Goal: Share content

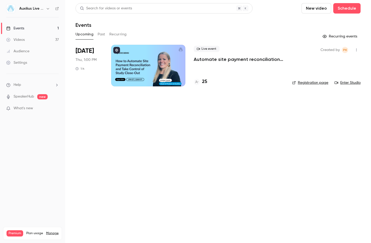
click at [44, 11] on div "Auxilius Live Sessions" at bounding box center [35, 8] width 32 height 6
click at [45, 10] on button "button" at bounding box center [48, 8] width 6 height 6
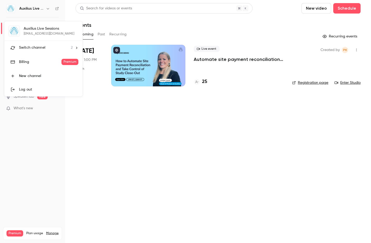
click at [40, 46] on span "Switch channel" at bounding box center [32, 47] width 26 height 5
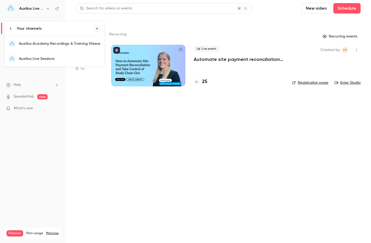
click at [45, 47] on link "Auxilius Academy Recordings & Training Videos" at bounding box center [54, 43] width 100 height 15
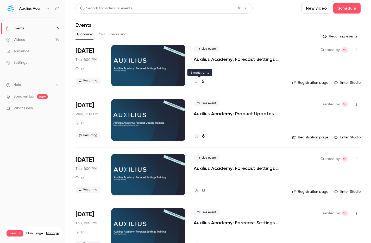
click at [202, 82] on h4 "5" at bounding box center [203, 81] width 3 height 7
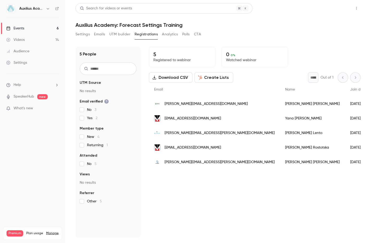
click at [333, 7] on button "Share" at bounding box center [338, 8] width 21 height 10
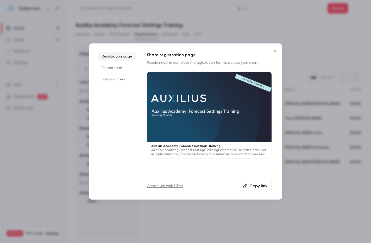
click at [258, 184] on button "Copy link" at bounding box center [256, 186] width 32 height 10
click at [31, 137] on div at bounding box center [185, 121] width 371 height 243
